Goal: Transaction & Acquisition: Purchase product/service

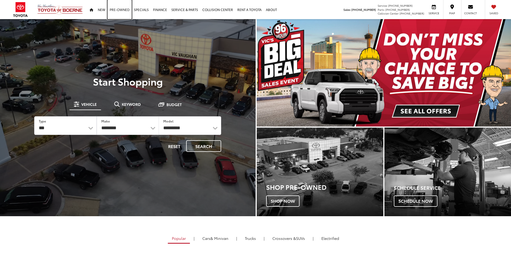
click at [121, 7] on link "Pre-Owned" at bounding box center [119, 9] width 24 height 19
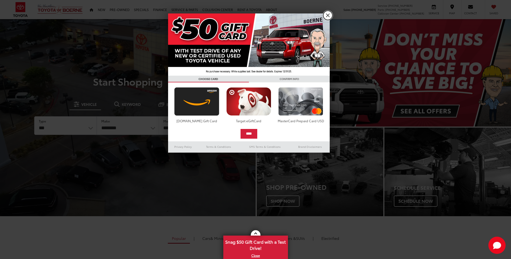
click at [327, 16] on link "X" at bounding box center [327, 15] width 9 height 9
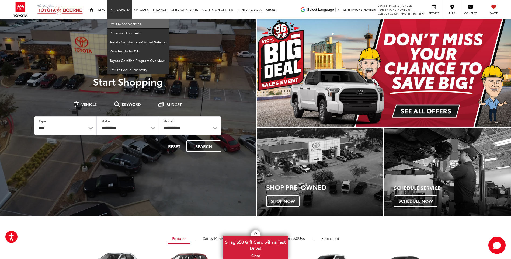
click at [130, 23] on link "Pre-Owned Vehicles" at bounding box center [138, 23] width 62 height 9
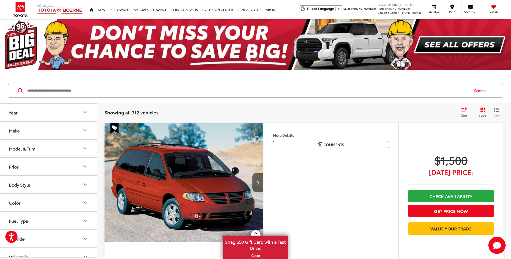
click at [110, 89] on input "Search by Make, Model, or Keyword" at bounding box center [248, 90] width 442 height 13
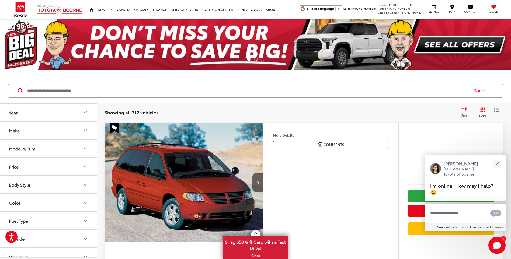
click at [99, 86] on input "Search by Make, Model, or Keyword" at bounding box center [248, 90] width 442 height 13
click at [75, 91] on input "Search by Make, Model, or Keyword" at bounding box center [248, 90] width 442 height 13
type input "******"
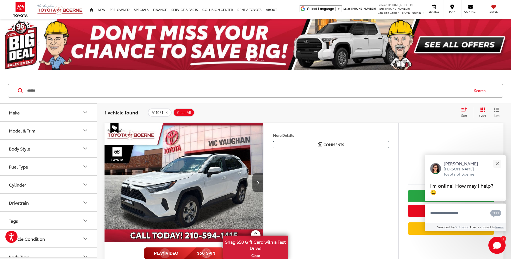
click at [175, 150] on img "2024 Toyota RAV4 XLE 0" at bounding box center [183, 183] width 159 height 120
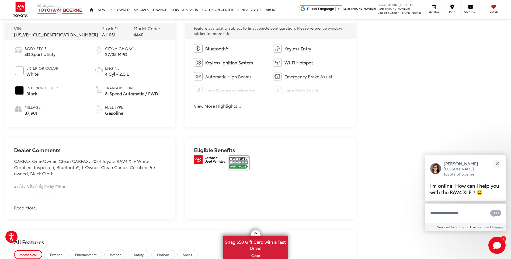
scroll to position [361, 0]
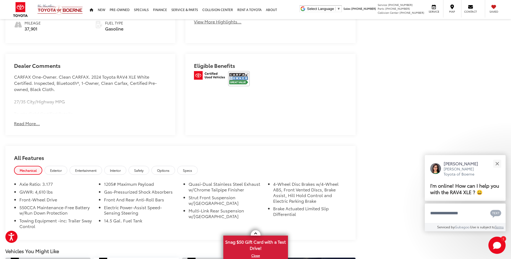
click at [18, 124] on button "Read More..." at bounding box center [27, 123] width 26 height 6
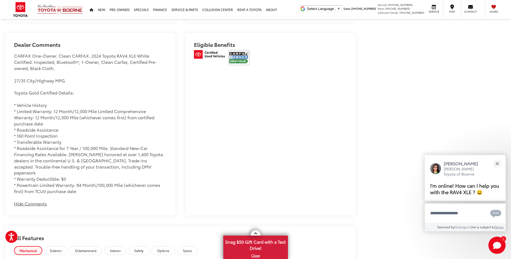
scroll to position [388, 0]
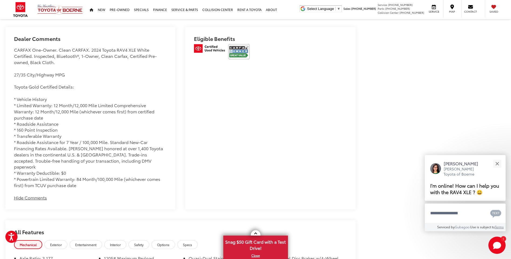
click at [96, 118] on div "CARFAX One-Owner. Clean CARFAX. 2024 Toyota RAV4 XLE White Certified. Inspected…" at bounding box center [90, 117] width 153 height 141
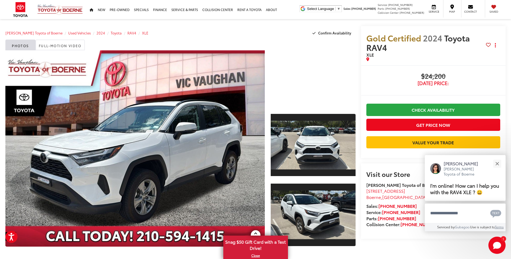
scroll to position [0, 0]
